Goal: Task Accomplishment & Management: Use online tool/utility

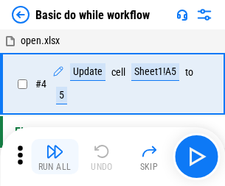
click at [55, 157] on img "button" at bounding box center [55, 152] width 18 height 18
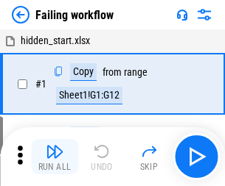
click at [55, 157] on img "button" at bounding box center [55, 152] width 18 height 18
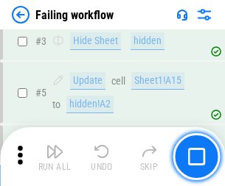
scroll to position [313, 0]
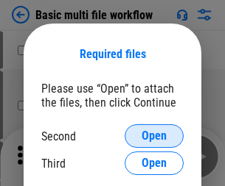
click at [154, 136] on span "Open" at bounding box center [154, 136] width 25 height 12
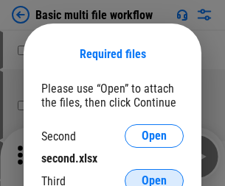
click at [154, 175] on span "Open" at bounding box center [154, 181] width 25 height 12
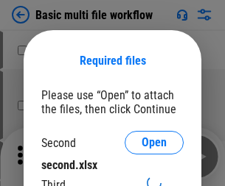
scroll to position [7, 0]
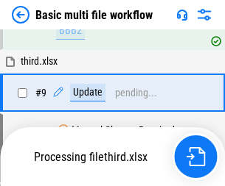
scroll to position [513, 0]
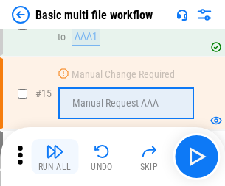
click at [55, 157] on img "button" at bounding box center [55, 152] width 18 height 18
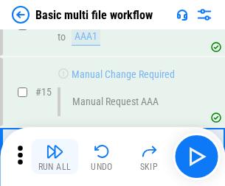
click at [55, 157] on img "button" at bounding box center [55, 152] width 18 height 18
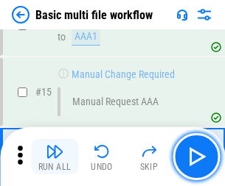
scroll to position [981, 0]
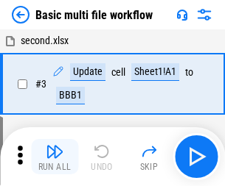
click at [55, 157] on img "button" at bounding box center [55, 152] width 18 height 18
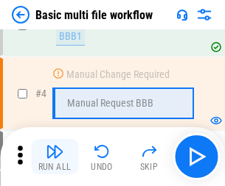
click at [55, 157] on img "button" at bounding box center [55, 152] width 18 height 18
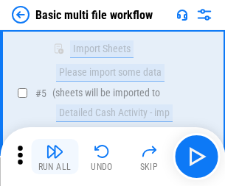
click at [55, 157] on img "button" at bounding box center [55, 152] width 18 height 18
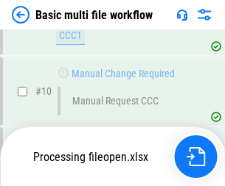
scroll to position [691, 0]
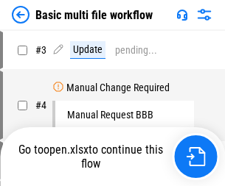
scroll to position [60, 0]
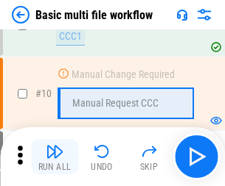
click at [55, 157] on img "button" at bounding box center [55, 152] width 18 height 18
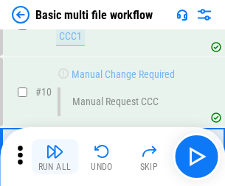
click at [55, 157] on img "button" at bounding box center [55, 152] width 18 height 18
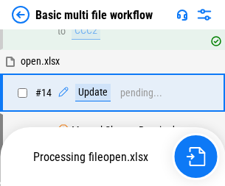
scroll to position [771, 0]
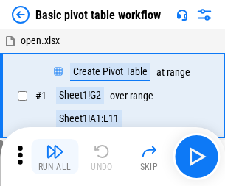
click at [55, 157] on img "button" at bounding box center [55, 152] width 18 height 18
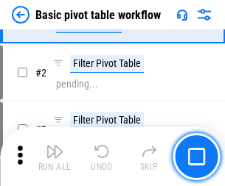
scroll to position [353, 0]
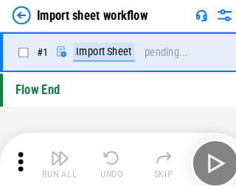
click at [55, 157] on img "button" at bounding box center [58, 152] width 18 height 18
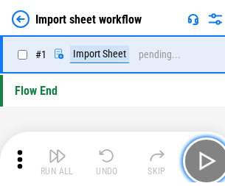
scroll to position [5, 0]
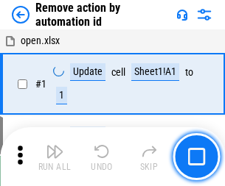
scroll to position [55, 0]
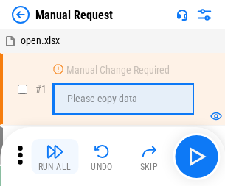
click at [55, 157] on img "button" at bounding box center [55, 152] width 18 height 18
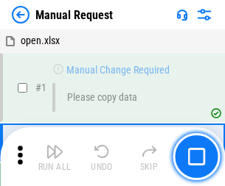
scroll to position [50, 0]
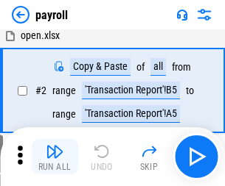
click at [55, 157] on img "button" at bounding box center [55, 152] width 18 height 18
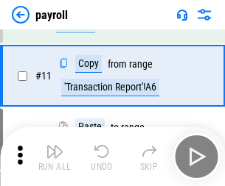
scroll to position [107, 0]
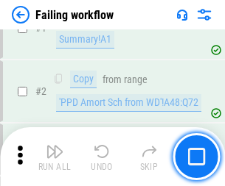
scroll to position [238, 0]
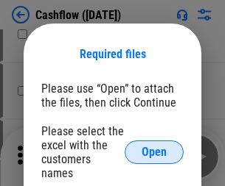
click at [154, 147] on span "Open" at bounding box center [154, 153] width 25 height 12
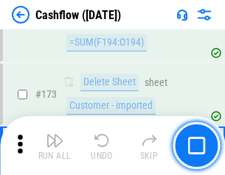
scroll to position [1560, 0]
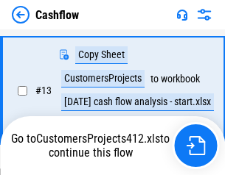
scroll to position [296, 0]
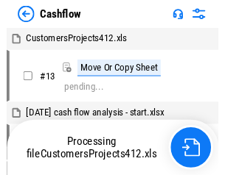
scroll to position [17, 0]
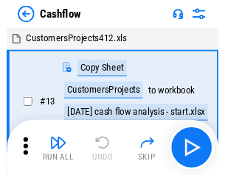
scroll to position [17, 0]
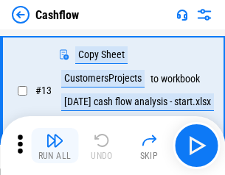
click at [55, 146] on img "button" at bounding box center [55, 141] width 18 height 18
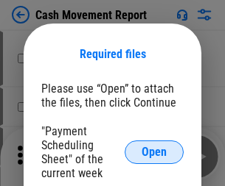
click at [154, 153] on span "Open" at bounding box center [154, 153] width 25 height 12
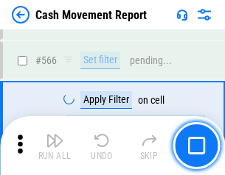
scroll to position [6756, 0]
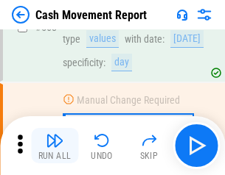
click at [55, 146] on img "button" at bounding box center [55, 141] width 18 height 18
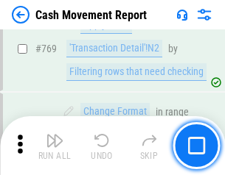
scroll to position [8191, 0]
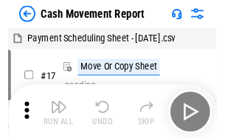
scroll to position [27, 0]
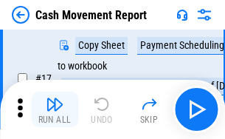
click at [55, 109] on img "button" at bounding box center [55, 104] width 18 height 18
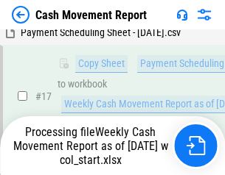
scroll to position [231, 0]
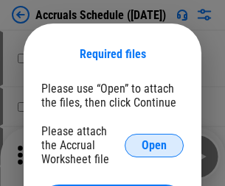
click at [154, 145] on span "Open" at bounding box center [154, 146] width 25 height 12
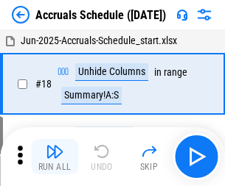
click at [55, 157] on img "button" at bounding box center [55, 152] width 18 height 18
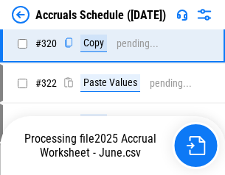
scroll to position [2742, 0]
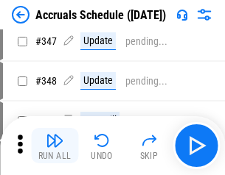
click at [55, 146] on img "button" at bounding box center [55, 141] width 18 height 18
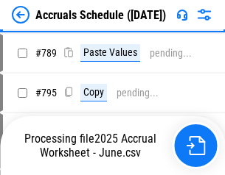
scroll to position [6192, 0]
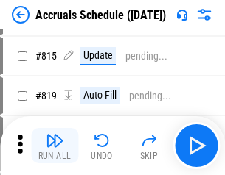
click at [55, 146] on img "button" at bounding box center [55, 141] width 18 height 18
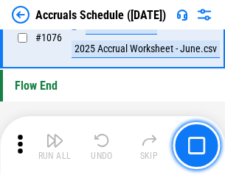
scroll to position [8829, 0]
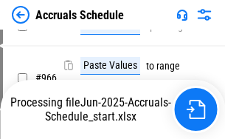
scroll to position [7949, 0]
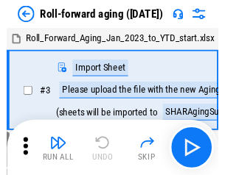
scroll to position [2, 0]
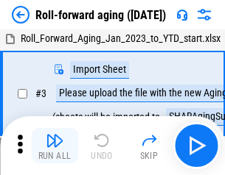
click at [55, 146] on img "button" at bounding box center [55, 141] width 18 height 18
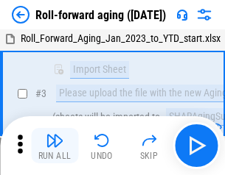
click at [55, 146] on img "button" at bounding box center [55, 141] width 18 height 18
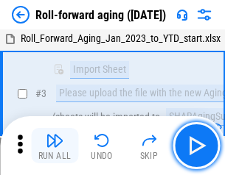
scroll to position [95, 0]
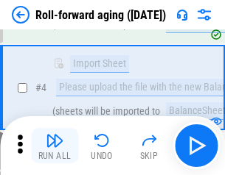
click at [55, 146] on img "button" at bounding box center [55, 141] width 18 height 18
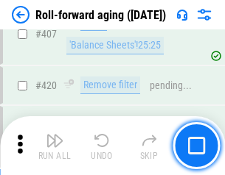
scroll to position [5112, 0]
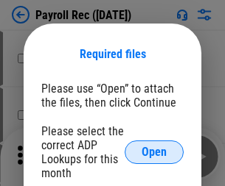
click at [154, 153] on span "Open" at bounding box center [154, 153] width 25 height 12
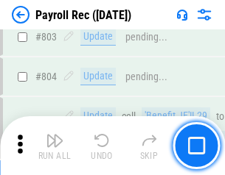
scroll to position [9366, 0]
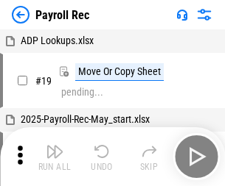
click at [55, 157] on img "button" at bounding box center [55, 152] width 18 height 18
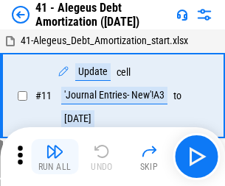
click at [55, 157] on img "button" at bounding box center [55, 152] width 18 height 18
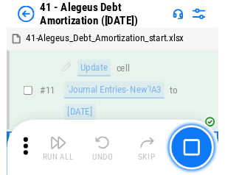
scroll to position [182, 0]
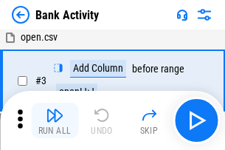
click at [55, 120] on img "button" at bounding box center [55, 115] width 18 height 18
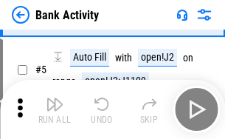
scroll to position [78, 0]
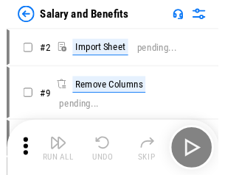
scroll to position [20, 0]
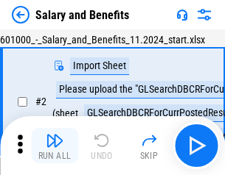
click at [55, 146] on img "button" at bounding box center [55, 141] width 18 height 18
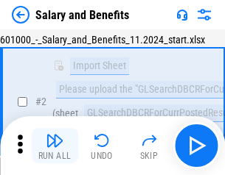
click at [55, 146] on img "button" at bounding box center [55, 141] width 18 height 18
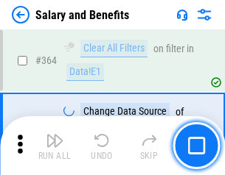
scroll to position [6942, 0]
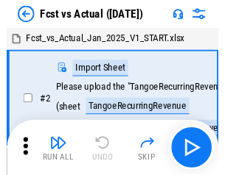
scroll to position [19, 0]
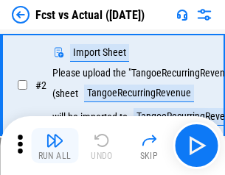
click at [55, 146] on img "button" at bounding box center [55, 141] width 18 height 18
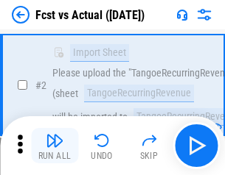
click at [55, 146] on img "button" at bounding box center [55, 141] width 18 height 18
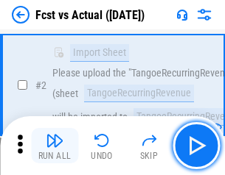
scroll to position [138, 0]
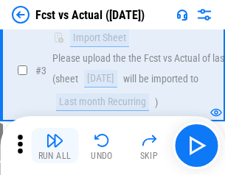
click at [55, 146] on img "button" at bounding box center [55, 141] width 18 height 18
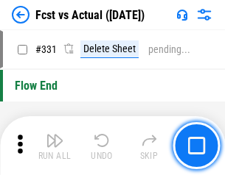
scroll to position [7056, 0]
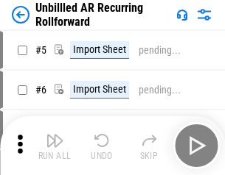
scroll to position [32, 0]
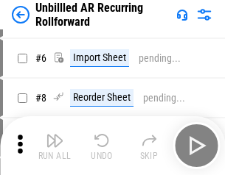
click at [55, 146] on img "button" at bounding box center [55, 141] width 18 height 18
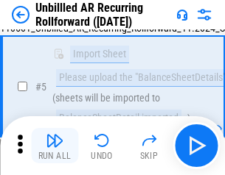
click at [55, 146] on img "button" at bounding box center [55, 141] width 18 height 18
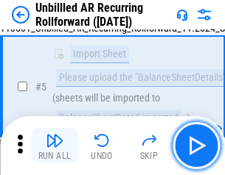
scroll to position [139, 0]
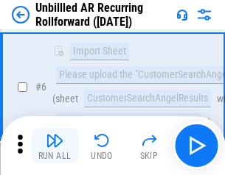
click at [55, 146] on img "button" at bounding box center [55, 141] width 18 height 18
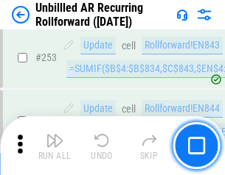
scroll to position [5007, 0]
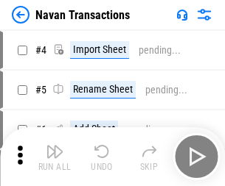
click at [55, 146] on img "button" at bounding box center [55, 152] width 18 height 18
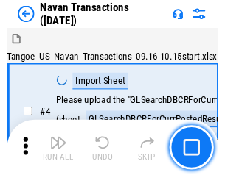
scroll to position [24, 0]
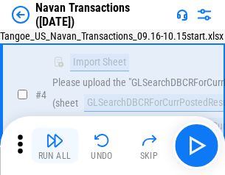
click at [55, 146] on img "button" at bounding box center [55, 141] width 18 height 18
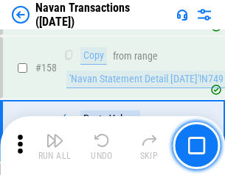
scroll to position [4779, 0]
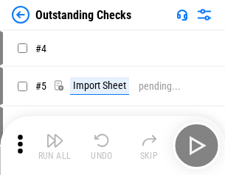
click at [55, 146] on img "button" at bounding box center [55, 141] width 18 height 18
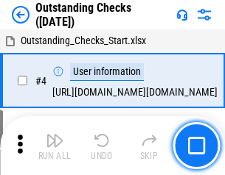
scroll to position [62, 0]
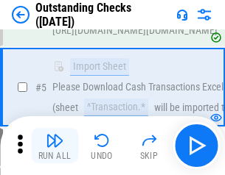
click at [55, 146] on img "button" at bounding box center [55, 141] width 18 height 18
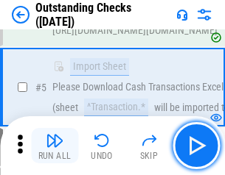
scroll to position [154, 0]
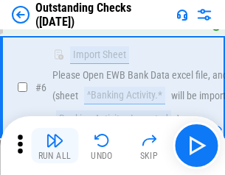
click at [55, 146] on img "button" at bounding box center [55, 141] width 18 height 18
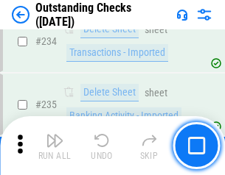
scroll to position [4476, 0]
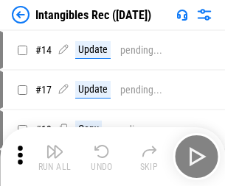
click at [55, 157] on img "button" at bounding box center [55, 152] width 18 height 18
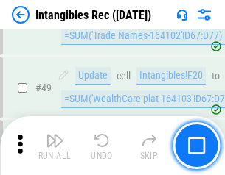
scroll to position [574, 0]
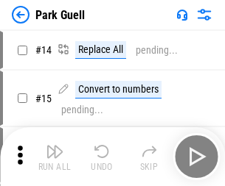
click at [55, 146] on img "button" at bounding box center [55, 152] width 18 height 18
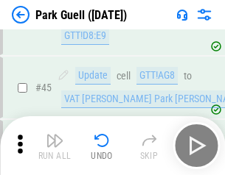
scroll to position [1844, 0]
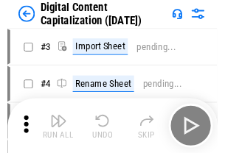
scroll to position [43, 0]
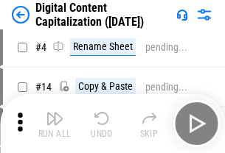
click at [55, 124] on img "button" at bounding box center [55, 119] width 18 height 18
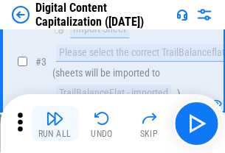
click at [55, 124] on img "button" at bounding box center [55, 119] width 18 height 18
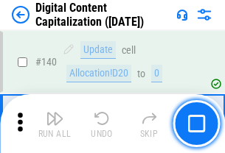
scroll to position [1563, 0]
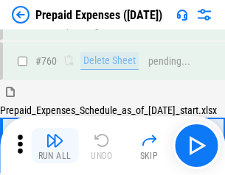
click at [55, 146] on img "button" at bounding box center [55, 141] width 18 height 18
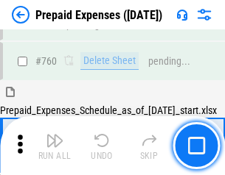
scroll to position [4086, 0]
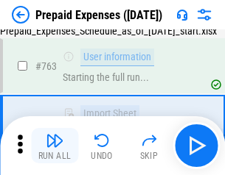
click at [55, 146] on img "button" at bounding box center [55, 141] width 18 height 18
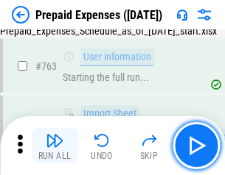
scroll to position [4173, 0]
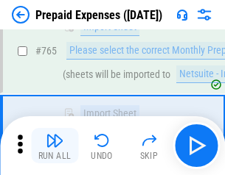
click at [55, 146] on img "button" at bounding box center [55, 141] width 18 height 18
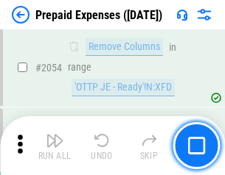
scroll to position [15409, 0]
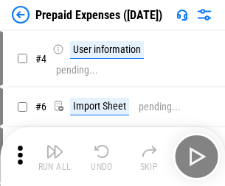
click at [55, 157] on img "button" at bounding box center [55, 152] width 18 height 18
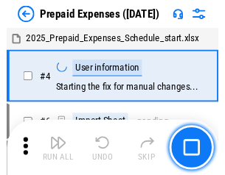
scroll to position [65, 0]
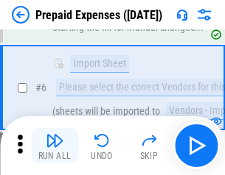
click at [55, 146] on img "button" at bounding box center [55, 141] width 18 height 18
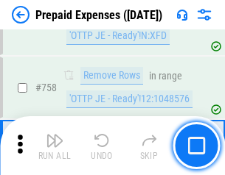
scroll to position [5253, 0]
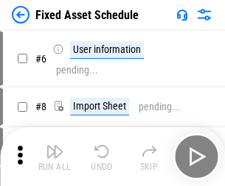
click at [55, 157] on img "button" at bounding box center [55, 152] width 18 height 18
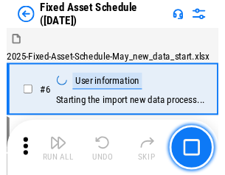
scroll to position [80, 0]
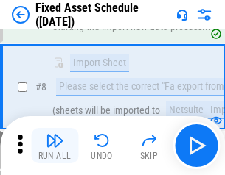
click at [55, 146] on img "button" at bounding box center [55, 141] width 18 height 18
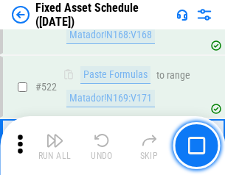
scroll to position [5124, 0]
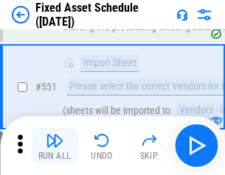
click at [55, 146] on img "button" at bounding box center [55, 141] width 18 height 18
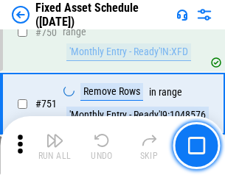
scroll to position [7187, 0]
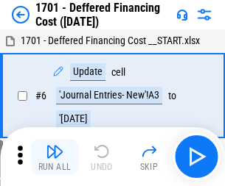
click at [55, 157] on img "button" at bounding box center [55, 152] width 18 height 18
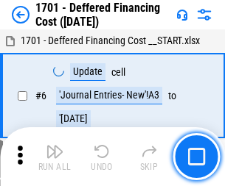
scroll to position [177, 0]
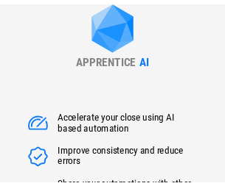
scroll to position [212, 0]
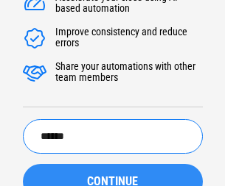
click at [112, 176] on span "CONTINUE" at bounding box center [112, 182] width 51 height 12
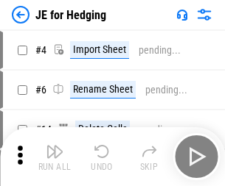
click at [55, 146] on img "button" at bounding box center [55, 152] width 18 height 18
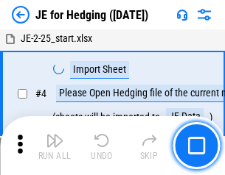
click at [55, 146] on img "button" at bounding box center [55, 141] width 18 height 18
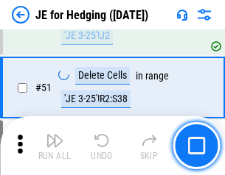
scroll to position [955, 0]
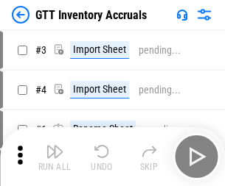
click at [55, 146] on img "button" at bounding box center [55, 152] width 18 height 18
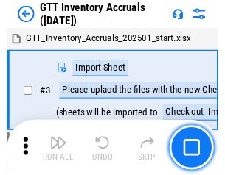
scroll to position [2, 0]
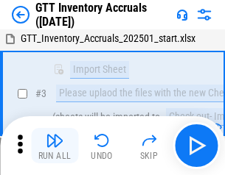
click at [55, 146] on img "button" at bounding box center [55, 141] width 18 height 18
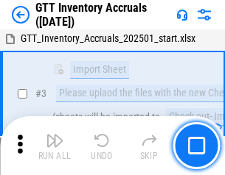
scroll to position [95, 0]
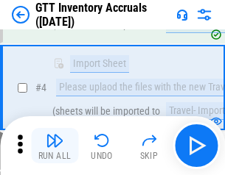
click at [55, 146] on img "button" at bounding box center [55, 141] width 18 height 18
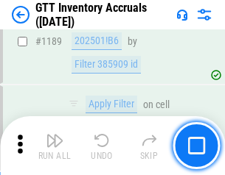
scroll to position [12038, 0]
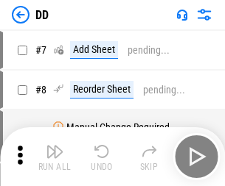
click at [55, 157] on img "button" at bounding box center [55, 152] width 18 height 18
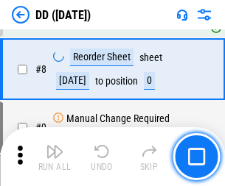
scroll to position [142, 0]
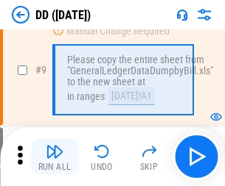
click at [55, 157] on img "button" at bounding box center [55, 152] width 18 height 18
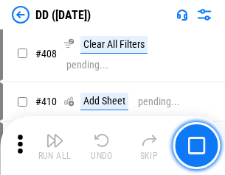
scroll to position [6596, 0]
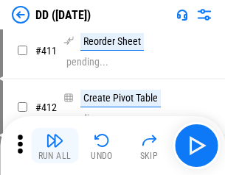
click at [55, 146] on img "button" at bounding box center [55, 141] width 18 height 18
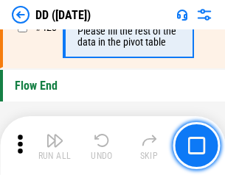
scroll to position [7056, 0]
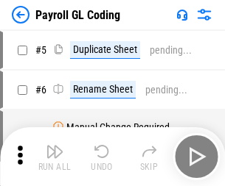
click at [55, 157] on img "button" at bounding box center [55, 152] width 18 height 18
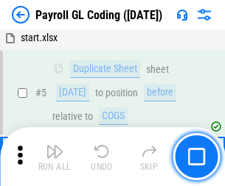
scroll to position [177, 0]
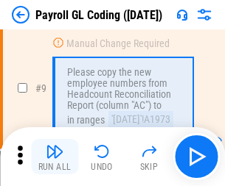
click at [55, 157] on img "button" at bounding box center [55, 152] width 18 height 18
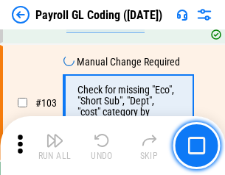
scroll to position [3459, 0]
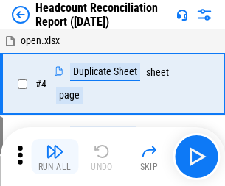
click at [55, 157] on img "button" at bounding box center [55, 152] width 18 height 18
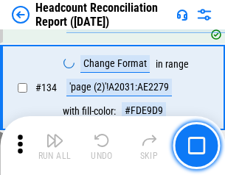
scroll to position [1772, 0]
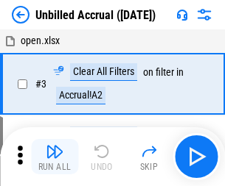
click at [55, 157] on img "button" at bounding box center [55, 152] width 18 height 18
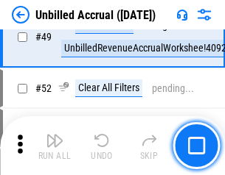
scroll to position [1337, 0]
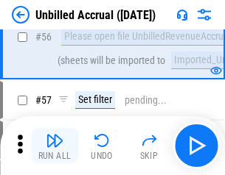
click at [55, 146] on img "button" at bounding box center [55, 141] width 18 height 18
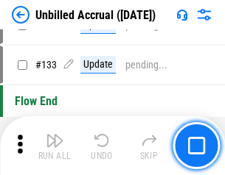
scroll to position [4391, 0]
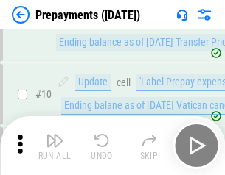
scroll to position [92, 0]
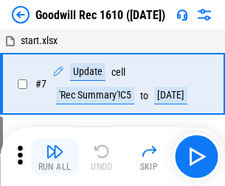
click at [55, 157] on img "button" at bounding box center [55, 152] width 18 height 18
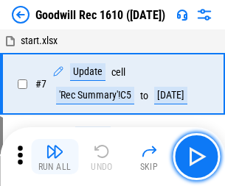
scroll to position [252, 0]
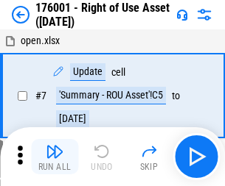
click at [55, 157] on img "button" at bounding box center [55, 152] width 18 height 18
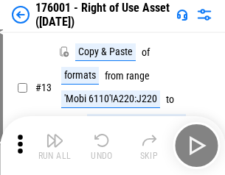
scroll to position [95, 0]
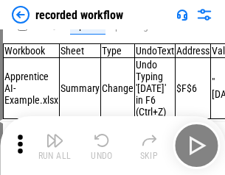
click at [55, 146] on img "button" at bounding box center [55, 141] width 18 height 18
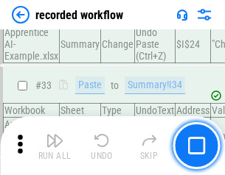
scroll to position [4608, 0]
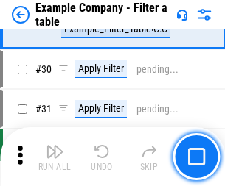
scroll to position [1349, 0]
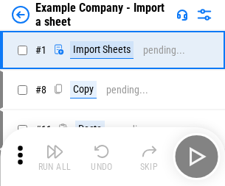
click at [55, 146] on img "button" at bounding box center [55, 152] width 18 height 18
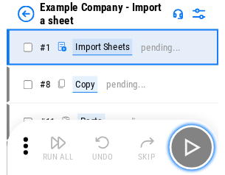
scroll to position [23, 0]
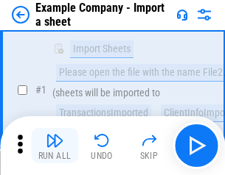
click at [55, 146] on img "button" at bounding box center [55, 141] width 18 height 18
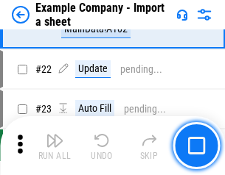
scroll to position [326, 0]
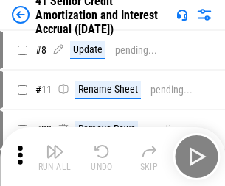
click at [55, 146] on img "button" at bounding box center [55, 152] width 18 height 18
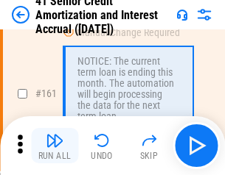
click at [55, 146] on img "button" at bounding box center [55, 141] width 18 height 18
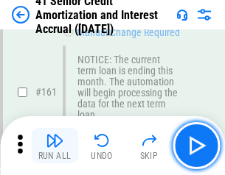
scroll to position [1577, 0]
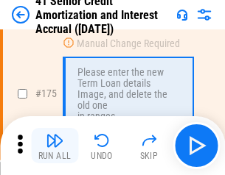
click at [55, 146] on img "button" at bounding box center [55, 141] width 18 height 18
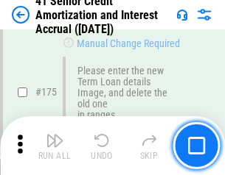
scroll to position [1726, 0]
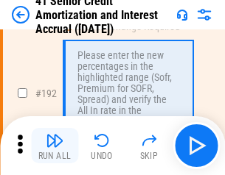
click at [55, 146] on img "button" at bounding box center [55, 141] width 18 height 18
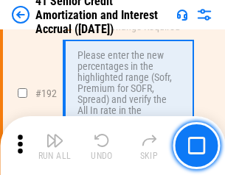
scroll to position [1881, 0]
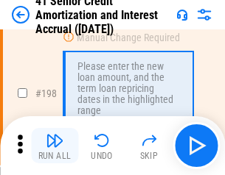
click at [55, 146] on img "button" at bounding box center [55, 141] width 18 height 18
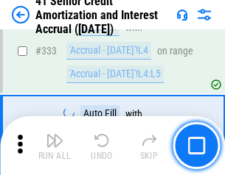
scroll to position [3766, 0]
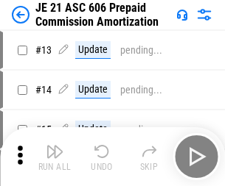
click at [55, 146] on img "button" at bounding box center [55, 152] width 18 height 18
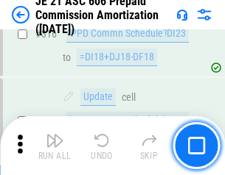
scroll to position [2752, 0]
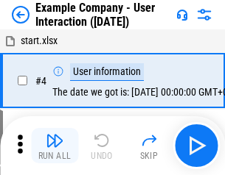
click at [55, 146] on img "button" at bounding box center [55, 141] width 18 height 18
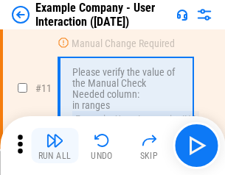
click at [55, 146] on img "button" at bounding box center [55, 141] width 18 height 18
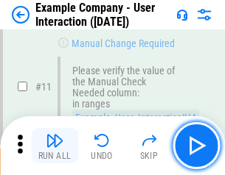
scroll to position [319, 0]
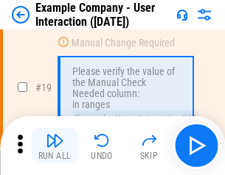
click at [55, 146] on img "button" at bounding box center [55, 141] width 18 height 18
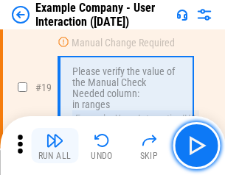
click at [55, 146] on img "button" at bounding box center [55, 141] width 18 height 18
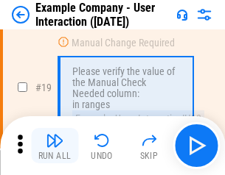
click at [55, 146] on img "button" at bounding box center [55, 141] width 18 height 18
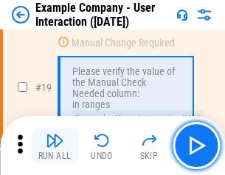
click at [55, 146] on img "button" at bounding box center [55, 141] width 18 height 18
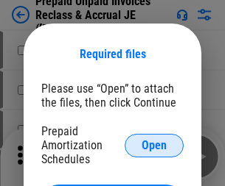
click at [154, 145] on span "Open" at bounding box center [154, 146] width 25 height 12
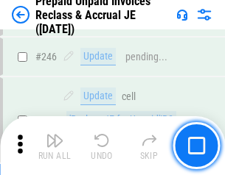
scroll to position [1990, 0]
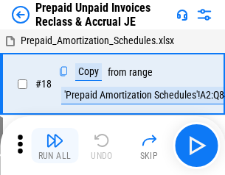
click at [55, 146] on img "button" at bounding box center [55, 141] width 18 height 18
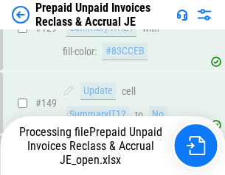
scroll to position [1990, 0]
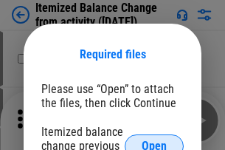
click at [154, 140] on span "Open" at bounding box center [154, 146] width 25 height 12
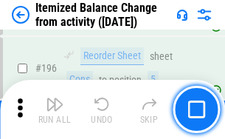
scroll to position [2837, 0]
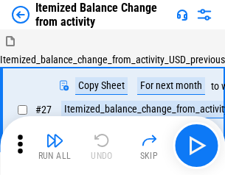
scroll to position [23, 0]
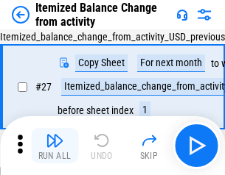
click at [55, 146] on img "button" at bounding box center [55, 141] width 18 height 18
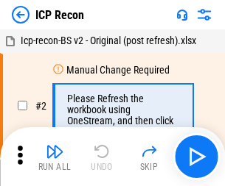
scroll to position [7, 0]
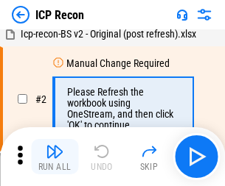
click at [55, 157] on img "button" at bounding box center [55, 152] width 18 height 18
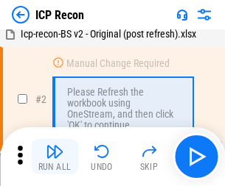
click at [55, 157] on img "button" at bounding box center [55, 152] width 18 height 18
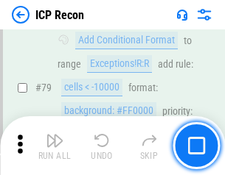
scroll to position [1445, 0]
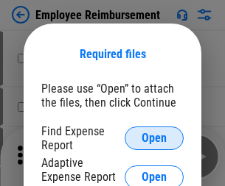
click at [154, 139] on span "Open" at bounding box center [154, 139] width 25 height 12
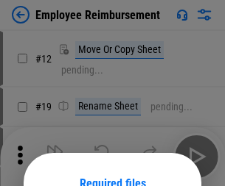
scroll to position [130, 0]
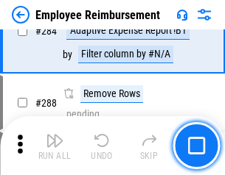
scroll to position [4007, 0]
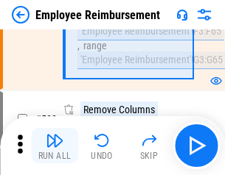
click at [55, 146] on img "button" at bounding box center [55, 141] width 18 height 18
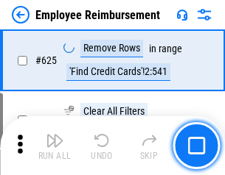
scroll to position [8826, 0]
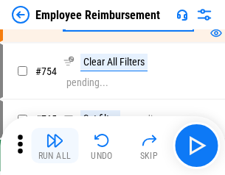
click at [55, 146] on img "button" at bounding box center [55, 141] width 18 height 18
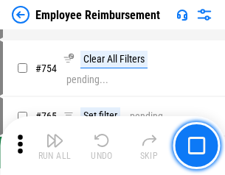
scroll to position [10342, 0]
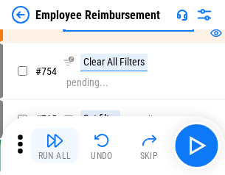
click at [55, 146] on img "button" at bounding box center [55, 141] width 18 height 18
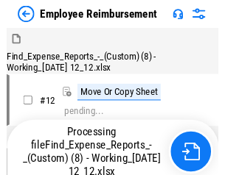
scroll to position [50, 0]
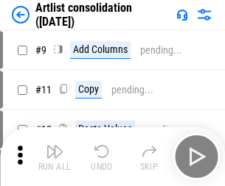
click at [55, 157] on img "button" at bounding box center [55, 152] width 18 height 18
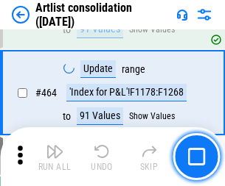
scroll to position [6455, 0]
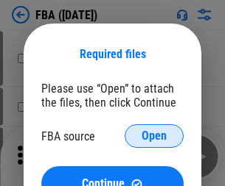
click at [154, 136] on span "Open" at bounding box center [154, 136] width 25 height 12
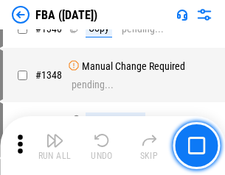
scroll to position [15595, 0]
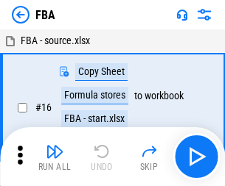
scroll to position [15, 0]
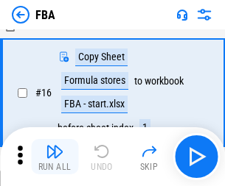
click at [55, 157] on img "button" at bounding box center [55, 152] width 18 height 18
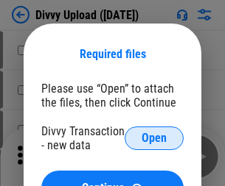
click at [154, 139] on span "Open" at bounding box center [154, 139] width 25 height 12
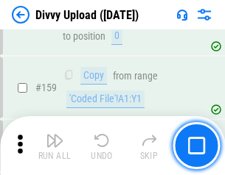
scroll to position [1527, 0]
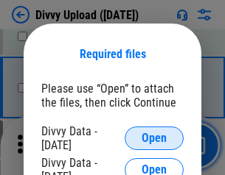
click at [154, 139] on span "Open" at bounding box center [154, 139] width 25 height 12
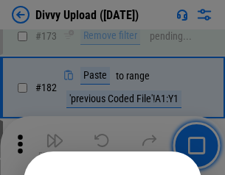
scroll to position [1655, 0]
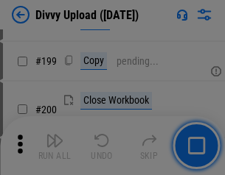
scroll to position [2144, 0]
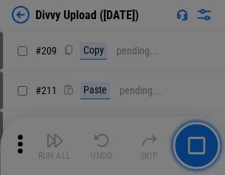
scroll to position [2504, 0]
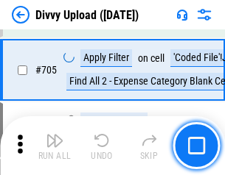
scroll to position [10084, 0]
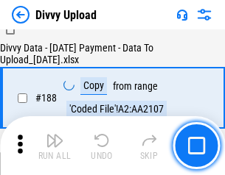
scroll to position [1735, 0]
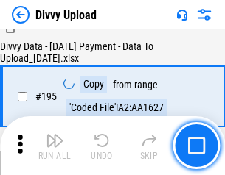
scroll to position [2060, 0]
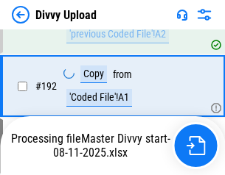
scroll to position [1975, 0]
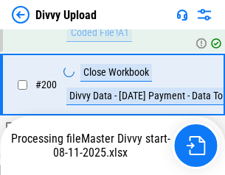
scroll to position [2385, 0]
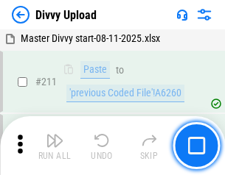
scroll to position [2950, 0]
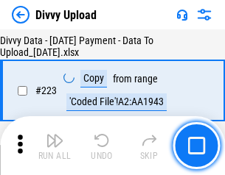
scroll to position [3360, 0]
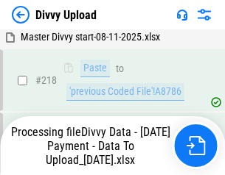
scroll to position [3275, 0]
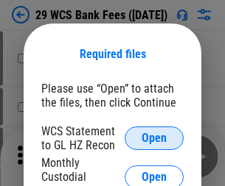
click at [154, 139] on span "Open" at bounding box center [154, 139] width 25 height 12
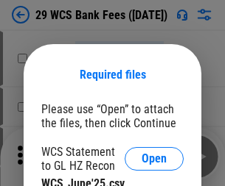
scroll to position [21, 0]
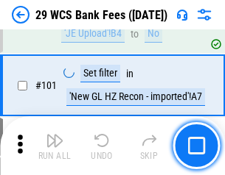
scroll to position [1437, 0]
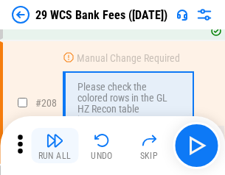
click at [55, 146] on img "button" at bounding box center [55, 141] width 18 height 18
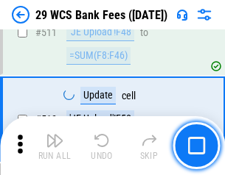
scroll to position [7417, 0]
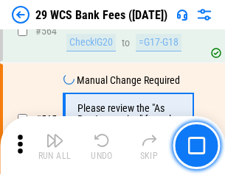
click at [55, 146] on img "button" at bounding box center [55, 141] width 18 height 18
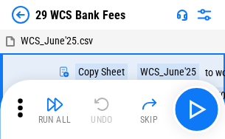
scroll to position [27, 0]
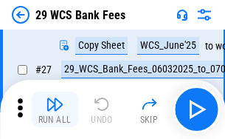
click at [55, 109] on img "button" at bounding box center [55, 104] width 18 height 18
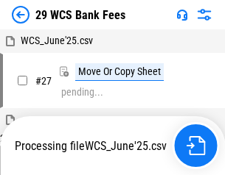
scroll to position [8, 0]
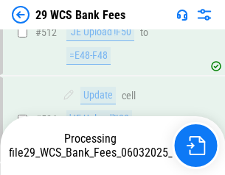
scroll to position [7631, 0]
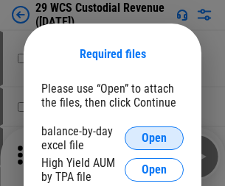
click at [154, 139] on span "Open" at bounding box center [154, 139] width 25 height 12
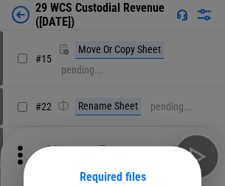
scroll to position [123, 0]
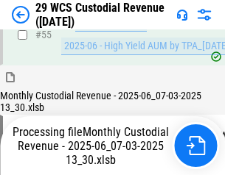
scroll to position [1105, 0]
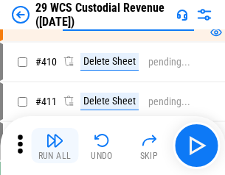
click at [55, 146] on img "button" at bounding box center [55, 141] width 18 height 18
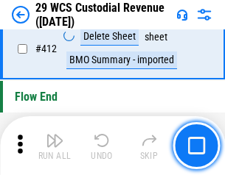
scroll to position [7040, 0]
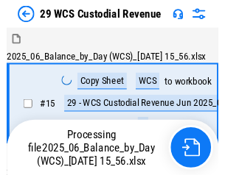
scroll to position [35, 0]
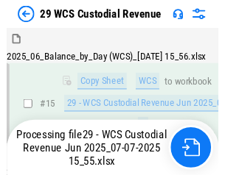
scroll to position [334, 0]
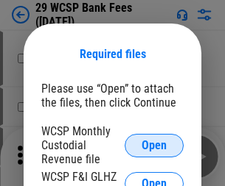
click at [154, 145] on span "Open" at bounding box center [154, 146] width 25 height 12
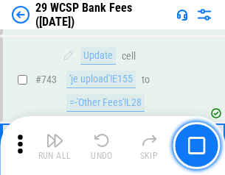
scroll to position [7429, 0]
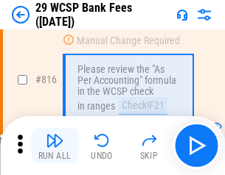
click at [55, 146] on img "button" at bounding box center [55, 141] width 18 height 18
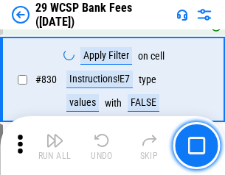
scroll to position [9353, 0]
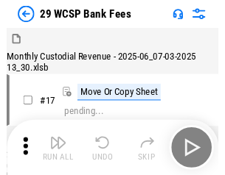
scroll to position [35, 0]
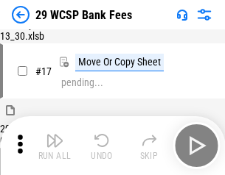
click at [55, 146] on img "button" at bounding box center [55, 141] width 18 height 18
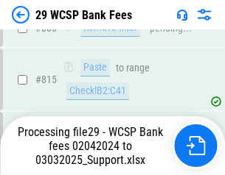
scroll to position [8862, 0]
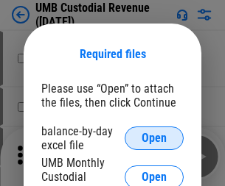
click at [154, 139] on span "Open" at bounding box center [154, 139] width 25 height 12
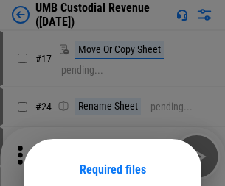
scroll to position [116, 0]
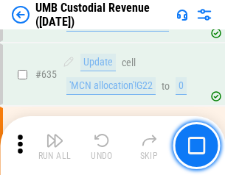
scroll to position [7715, 0]
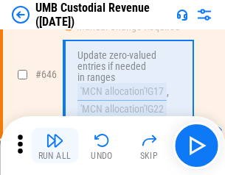
click at [55, 146] on img "button" at bounding box center [55, 141] width 18 height 18
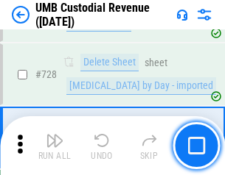
scroll to position [9094, 0]
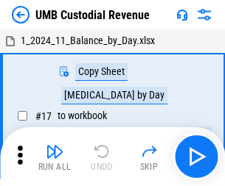
scroll to position [11, 0]
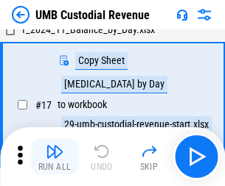
click at [55, 157] on img "button" at bounding box center [55, 152] width 18 height 18
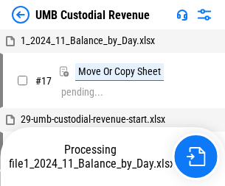
scroll to position [11, 0]
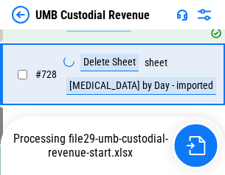
scroll to position [9060, 0]
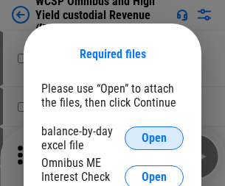
click at [154, 139] on span "Open" at bounding box center [154, 139] width 25 height 12
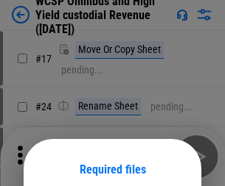
scroll to position [116, 0]
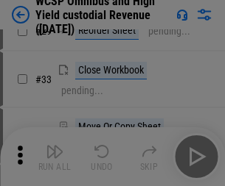
scroll to position [337, 0]
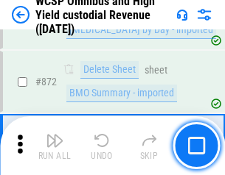
scroll to position [12476, 0]
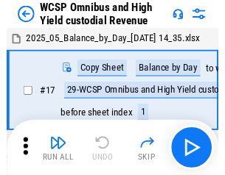
scroll to position [8, 0]
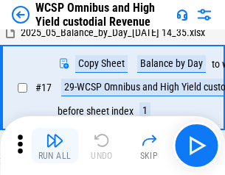
click at [55, 146] on img "button" at bounding box center [55, 141] width 18 height 18
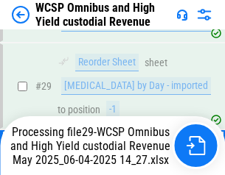
scroll to position [307, 0]
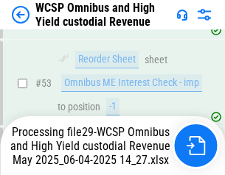
scroll to position [1078, 0]
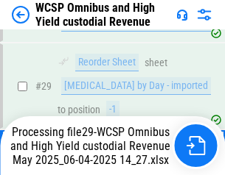
scroll to position [307, 0]
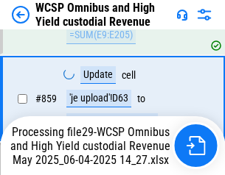
scroll to position [12442, 0]
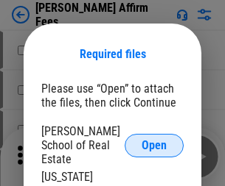
click at [154, 140] on span "Open" at bounding box center [154, 146] width 25 height 12
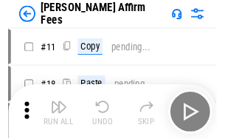
scroll to position [15, 0]
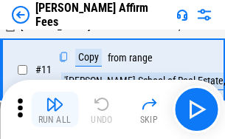
click at [55, 109] on img "button" at bounding box center [55, 104] width 18 height 18
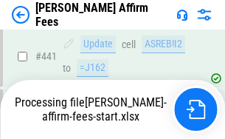
scroll to position [3866, 0]
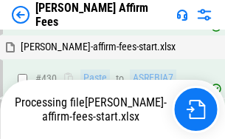
scroll to position [3888, 0]
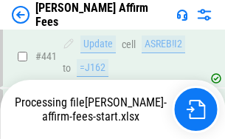
scroll to position [3866, 0]
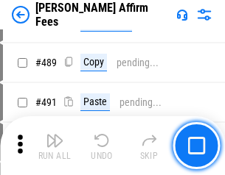
scroll to position [3848, 0]
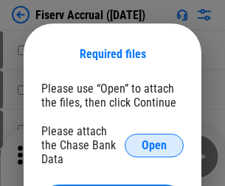
click at [154, 140] on span "Open" at bounding box center [154, 146] width 25 height 12
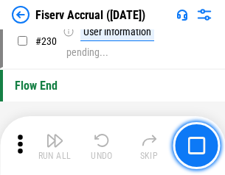
scroll to position [4671, 0]
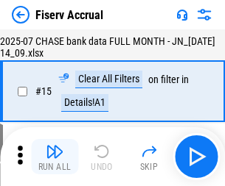
click at [55, 157] on img "button" at bounding box center [55, 152] width 18 height 18
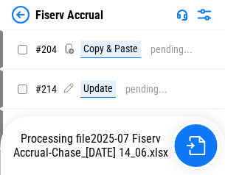
scroll to position [4389, 0]
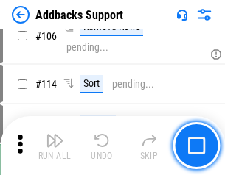
scroll to position [1073, 0]
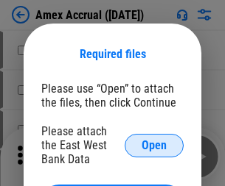
click at [154, 145] on span "Open" at bounding box center [154, 146] width 25 height 12
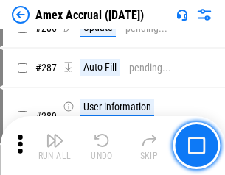
scroll to position [4036, 0]
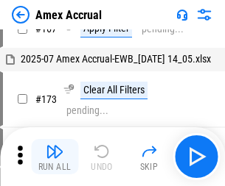
click at [55, 157] on img "button" at bounding box center [55, 152] width 18 height 18
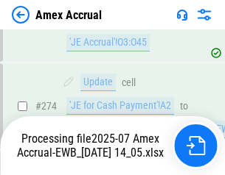
scroll to position [4393, 0]
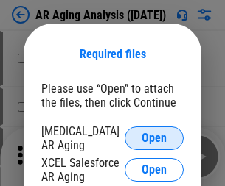
click at [154, 136] on span "Open" at bounding box center [154, 139] width 25 height 12
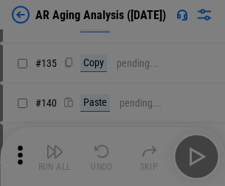
scroll to position [444, 0]
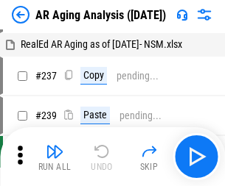
scroll to position [15, 0]
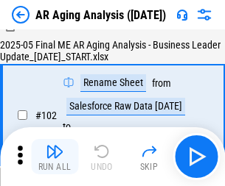
click at [55, 157] on img "button" at bounding box center [55, 152] width 18 height 18
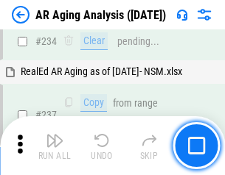
scroll to position [2285, 0]
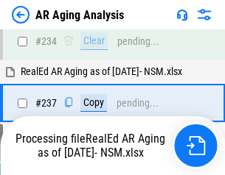
scroll to position [2329, 0]
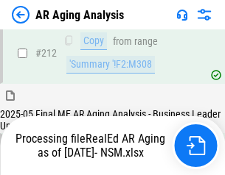
scroll to position [2205, 0]
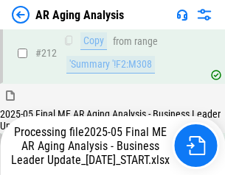
scroll to position [2216, 0]
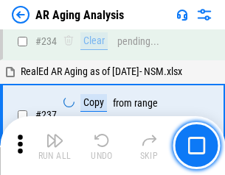
scroll to position [2268, 0]
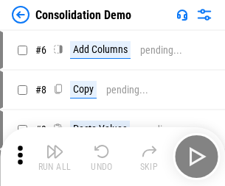
click at [55, 157] on img "button" at bounding box center [55, 152] width 18 height 18
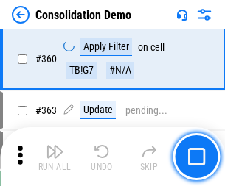
scroll to position [4941, 0]
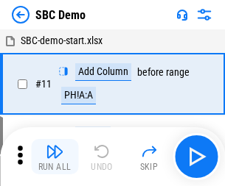
click at [55, 157] on img "button" at bounding box center [55, 152] width 18 height 18
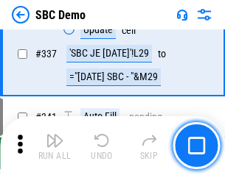
scroll to position [3878, 0]
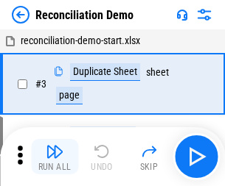
click at [55, 157] on img "button" at bounding box center [55, 152] width 18 height 18
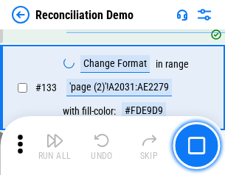
scroll to position [1751, 0]
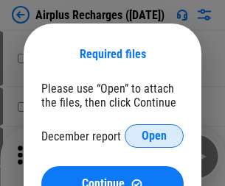
click at [154, 136] on span "Open" at bounding box center [154, 136] width 25 height 12
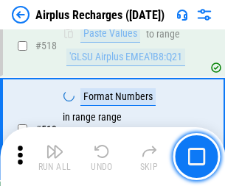
scroll to position [6344, 0]
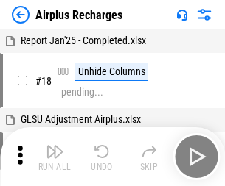
click at [55, 157] on img "button" at bounding box center [55, 152] width 18 height 18
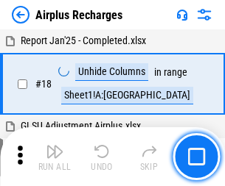
scroll to position [65, 0]
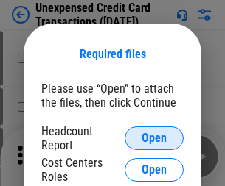
click at [154, 139] on span "Open" at bounding box center [154, 139] width 25 height 12
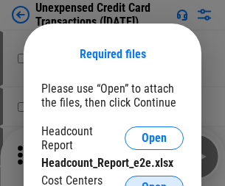
click at [154, 182] on span "Open" at bounding box center [154, 188] width 25 height 12
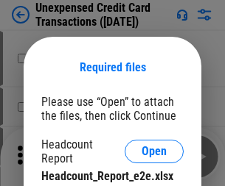
scroll to position [13, 0]
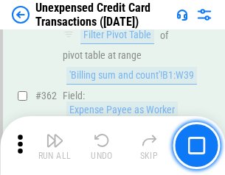
scroll to position [3791, 0]
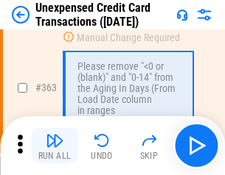
click at [55, 146] on img "button" at bounding box center [55, 141] width 18 height 18
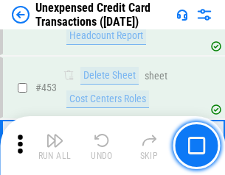
scroll to position [5028, 0]
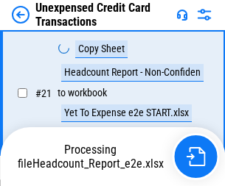
scroll to position [315, 0]
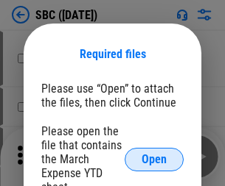
click at [154, 159] on span "Open" at bounding box center [154, 160] width 25 height 12
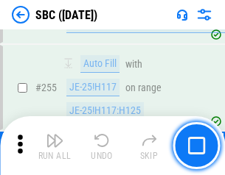
scroll to position [2881, 0]
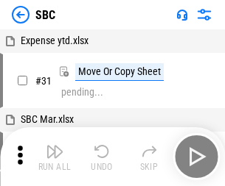
scroll to position [15, 0]
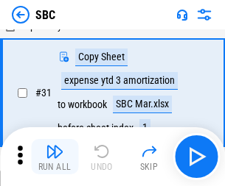
click at [55, 157] on img "button" at bounding box center [55, 152] width 18 height 18
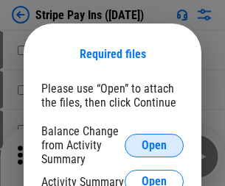
click at [154, 145] on span "Open" at bounding box center [154, 146] width 25 height 12
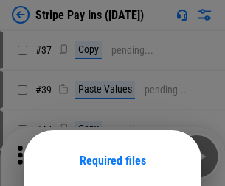
scroll to position [107, 0]
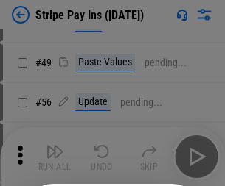
scroll to position [268, 0]
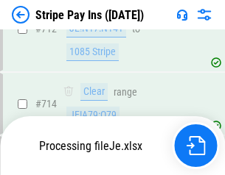
scroll to position [7642, 0]
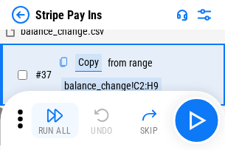
click at [55, 120] on img "button" at bounding box center [55, 115] width 18 height 18
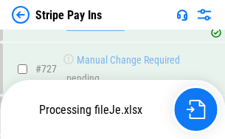
scroll to position [7610, 0]
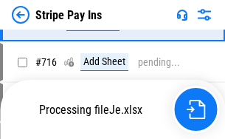
scroll to position [7610, 0]
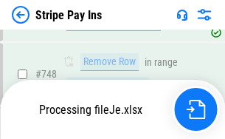
scroll to position [7610, 0]
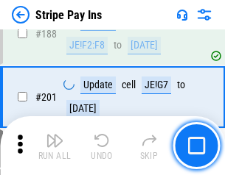
scroll to position [2099, 0]
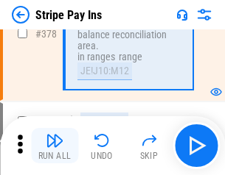
click at [55, 146] on img "button" at bounding box center [55, 141] width 18 height 18
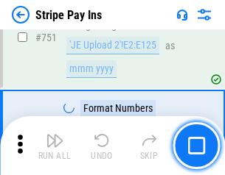
scroll to position [7591, 0]
